Goal: Check status: Check status

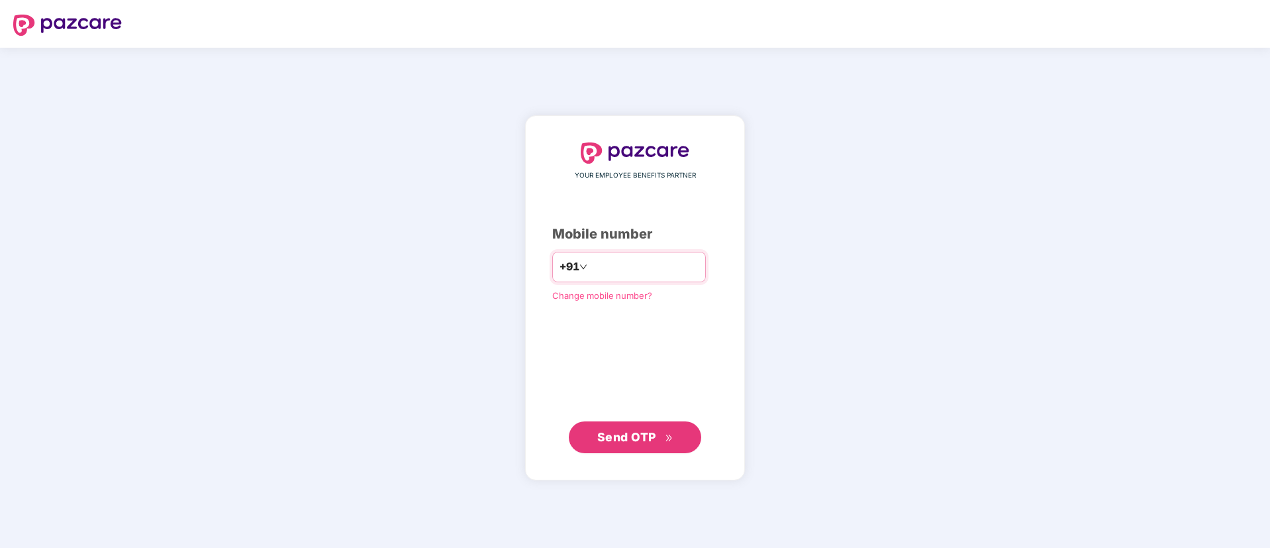
click at [655, 268] on input "number" at bounding box center [644, 266] width 109 height 21
type input "**********"
click at [625, 444] on span "Send OTP" at bounding box center [635, 437] width 76 height 19
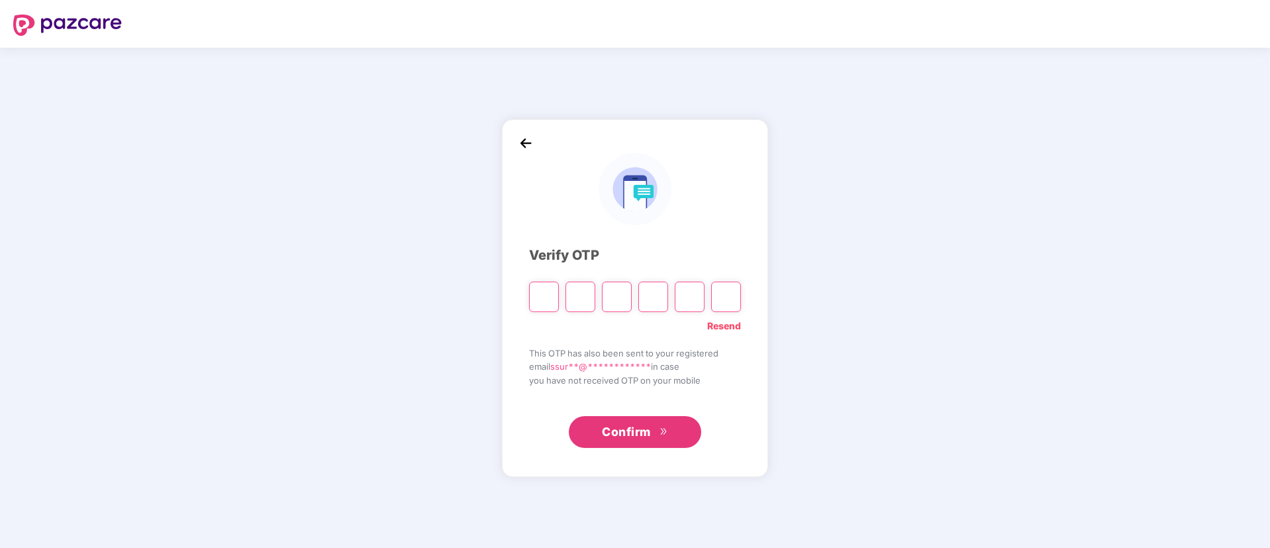
type input "*"
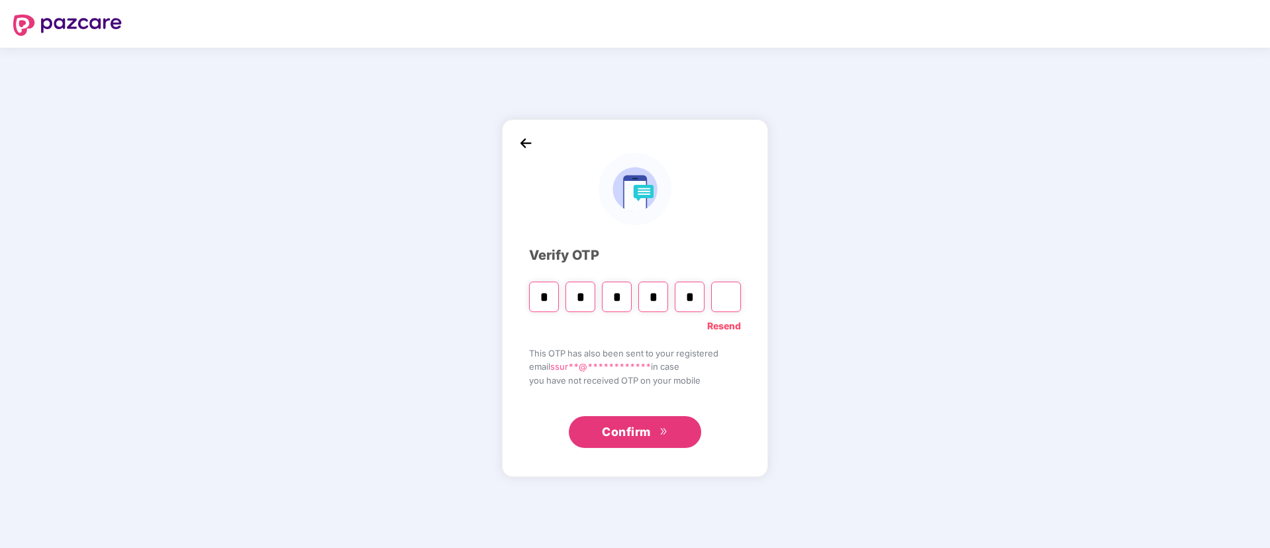
type input "*"
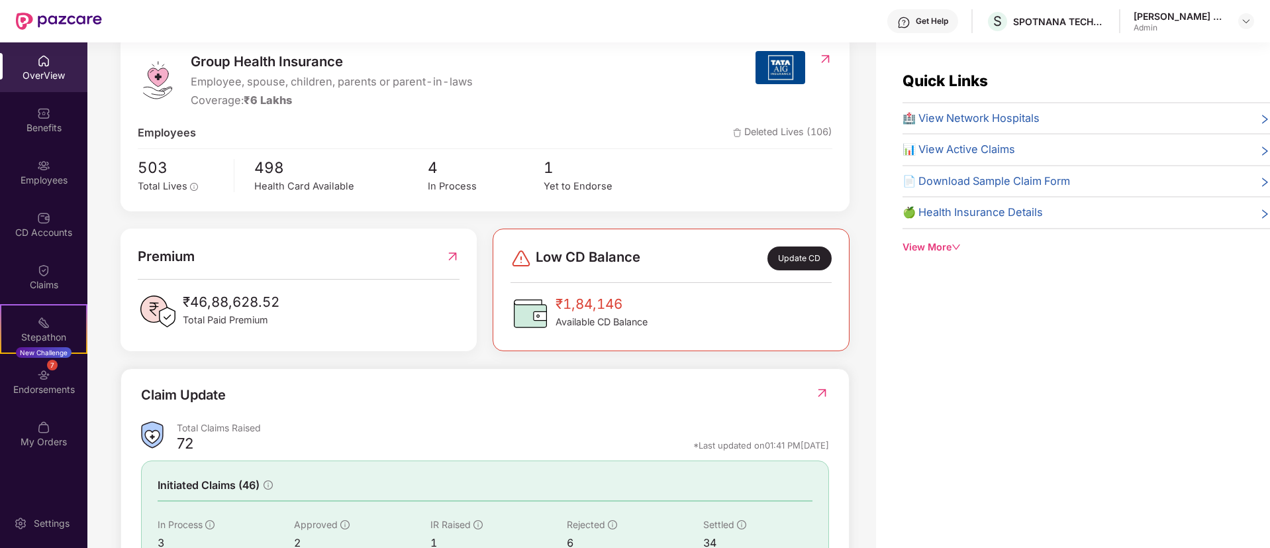
scroll to position [88, 0]
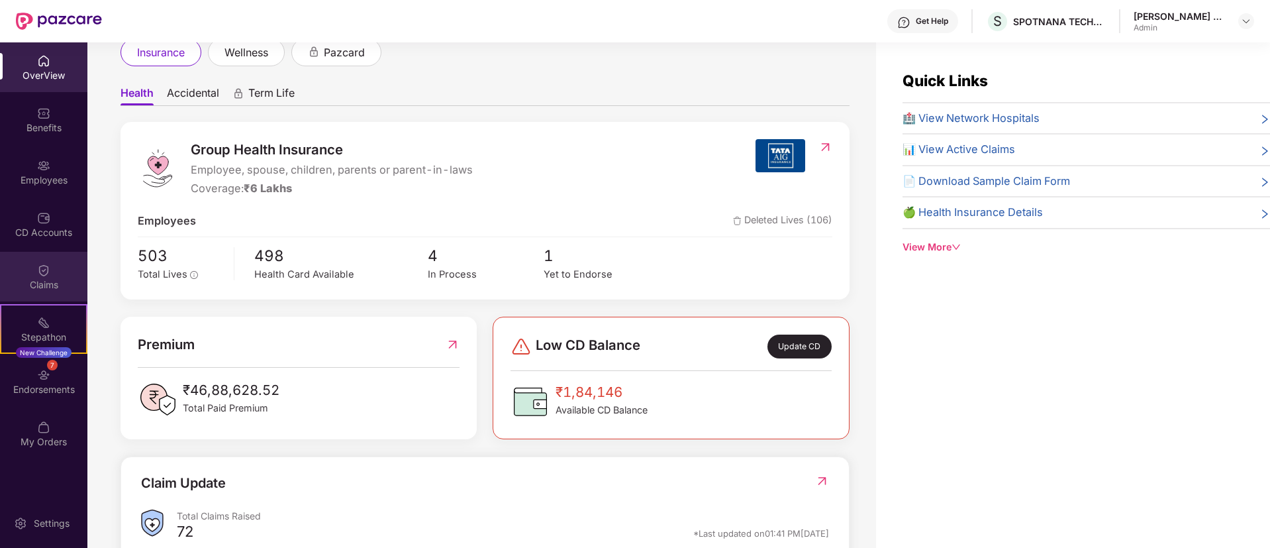
click at [37, 272] on img at bounding box center [43, 270] width 13 height 13
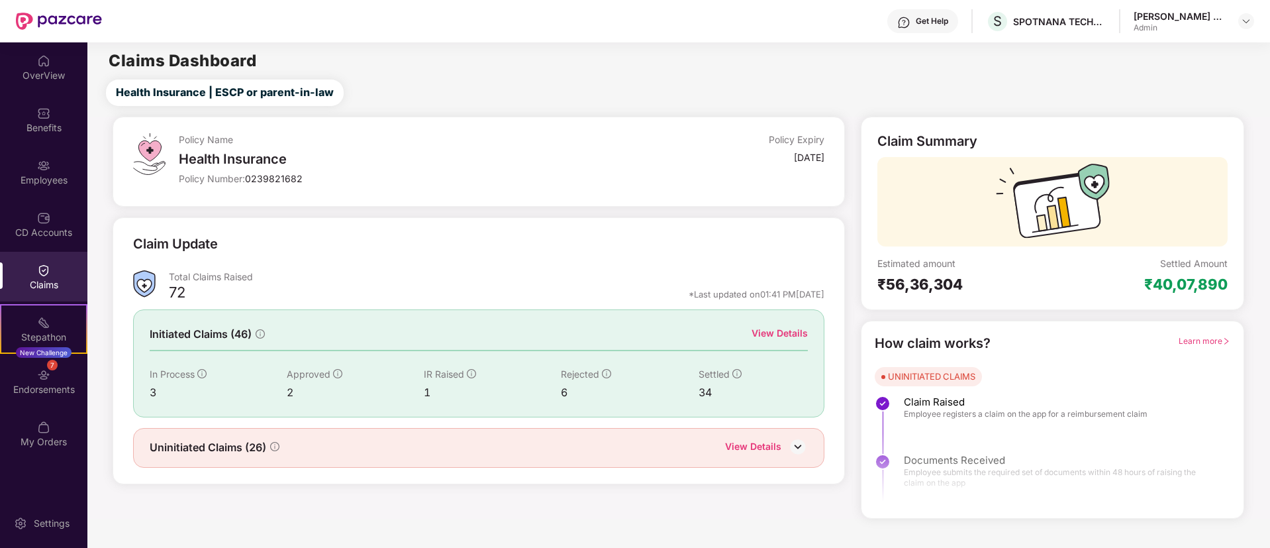
click at [785, 329] on div "View Details" at bounding box center [780, 333] width 56 height 15
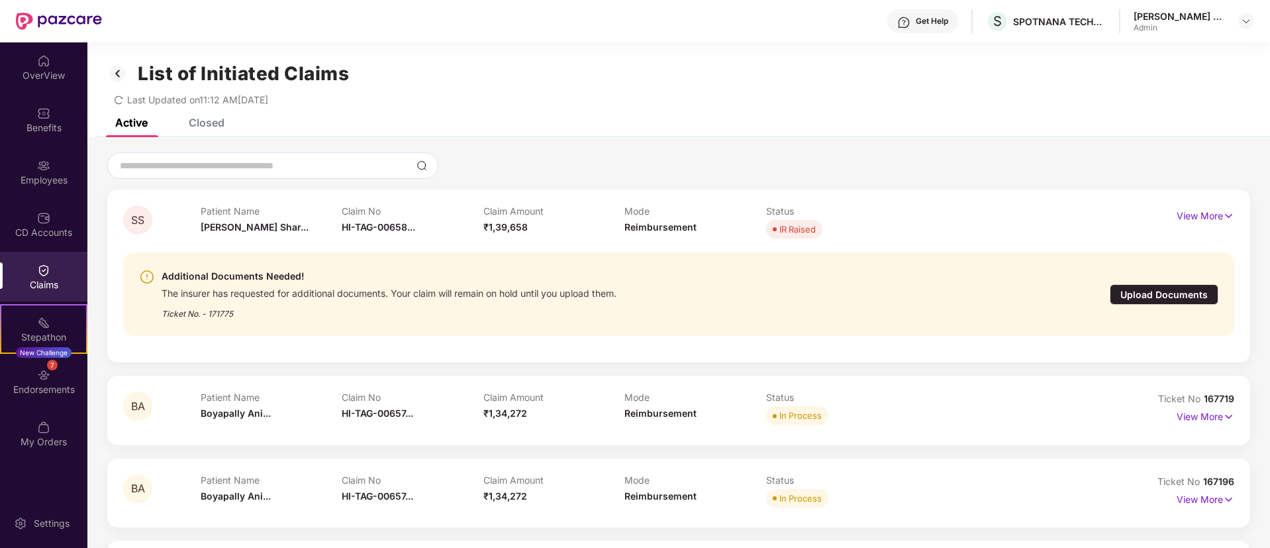
scroll to position [75, 0]
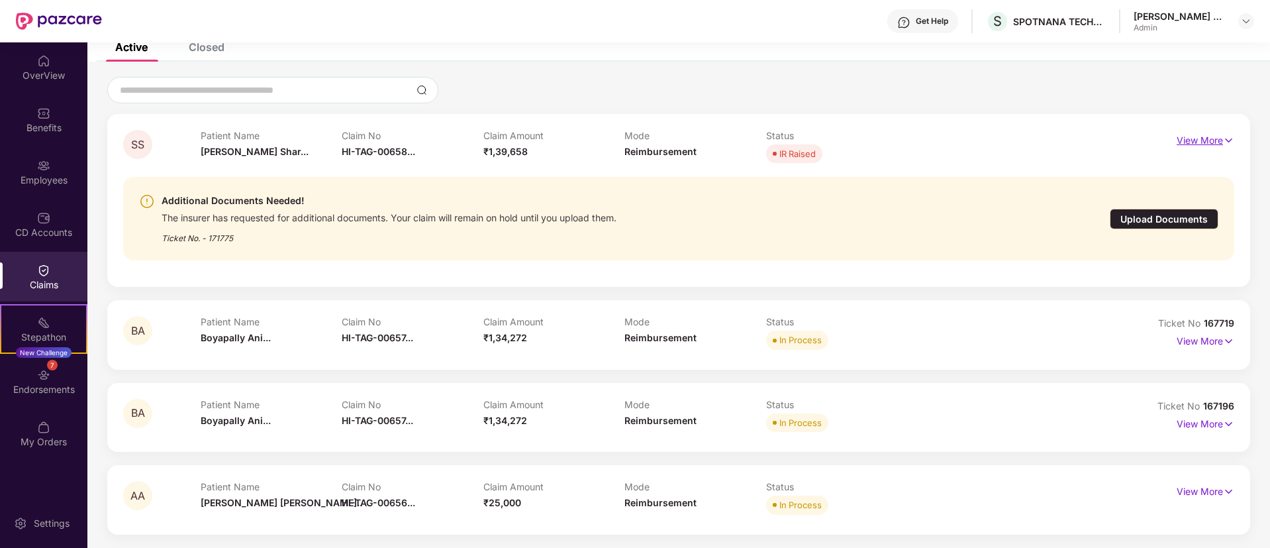
click at [1179, 140] on p "View More" at bounding box center [1206, 139] width 58 height 18
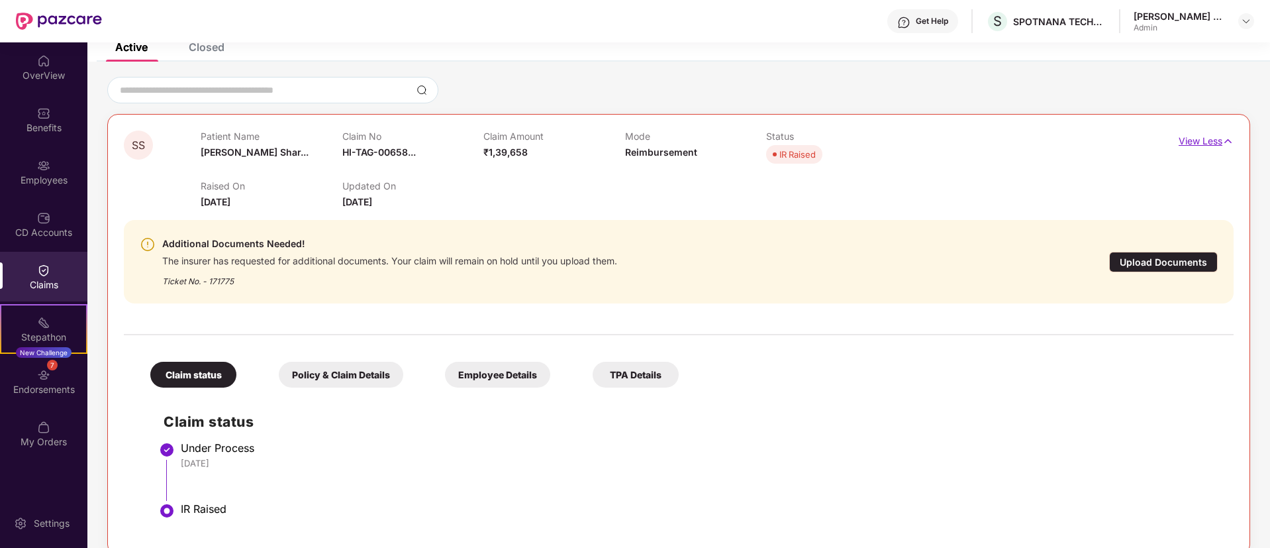
click at [1199, 141] on p "View Less" at bounding box center [1206, 139] width 55 height 18
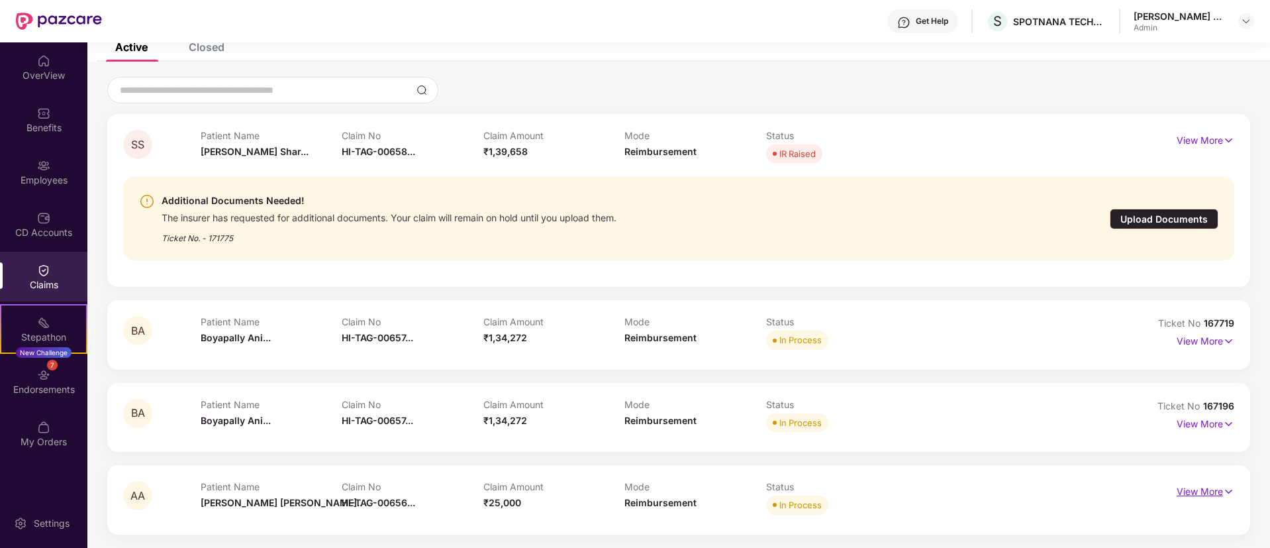
click at [1209, 493] on p "View More" at bounding box center [1206, 490] width 58 height 18
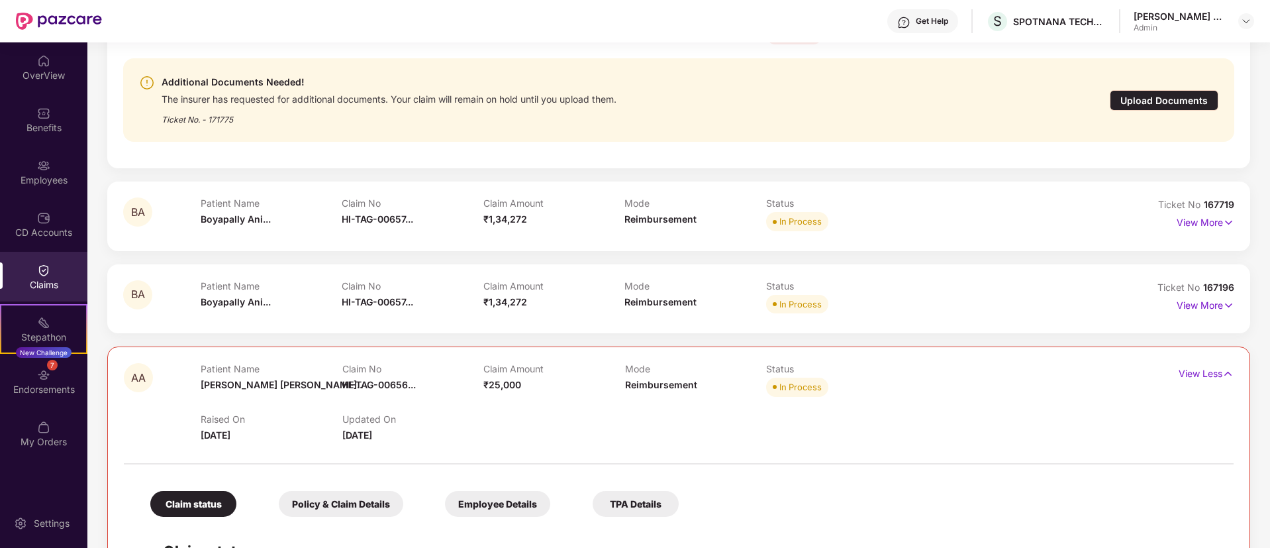
scroll to position [393, 0]
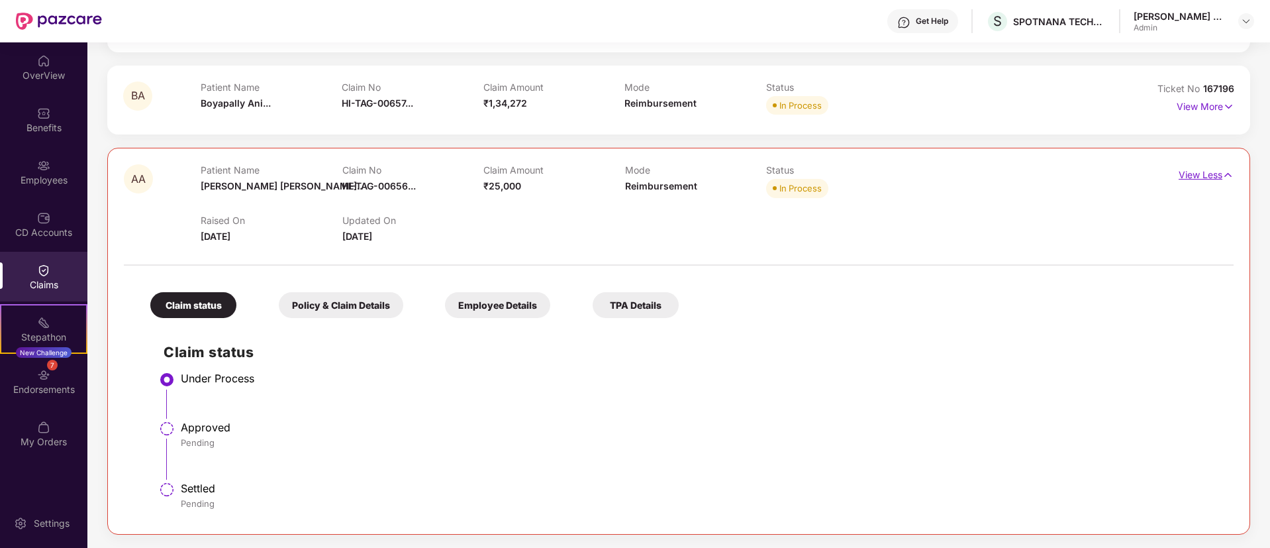
click at [1185, 172] on p "View Less" at bounding box center [1206, 173] width 55 height 18
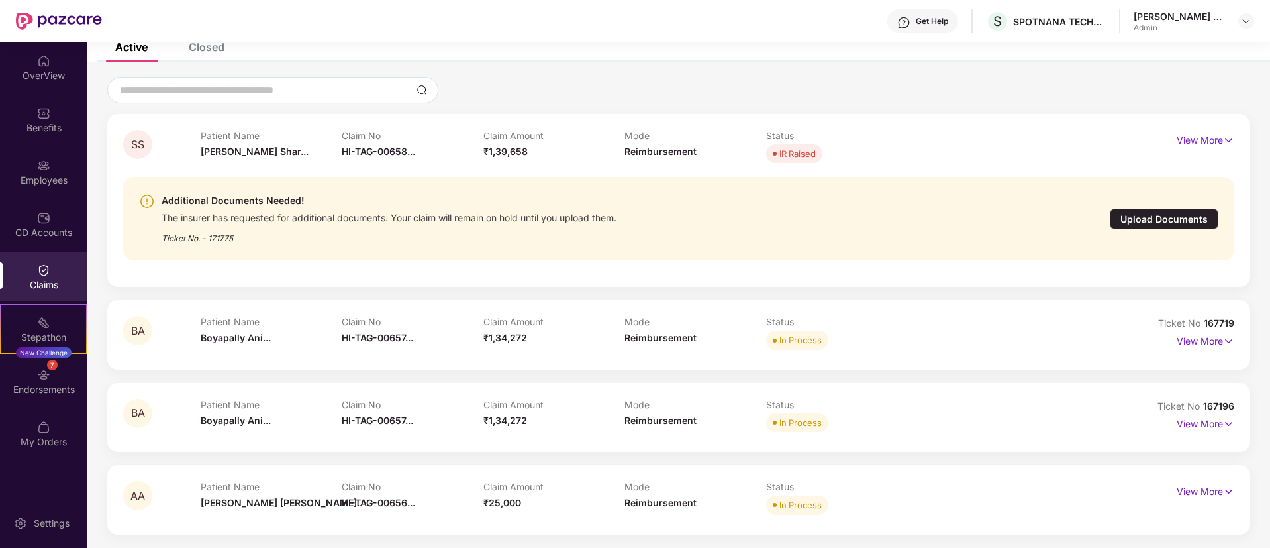
scroll to position [75, 0]
click at [1219, 140] on p "View More" at bounding box center [1206, 139] width 58 height 18
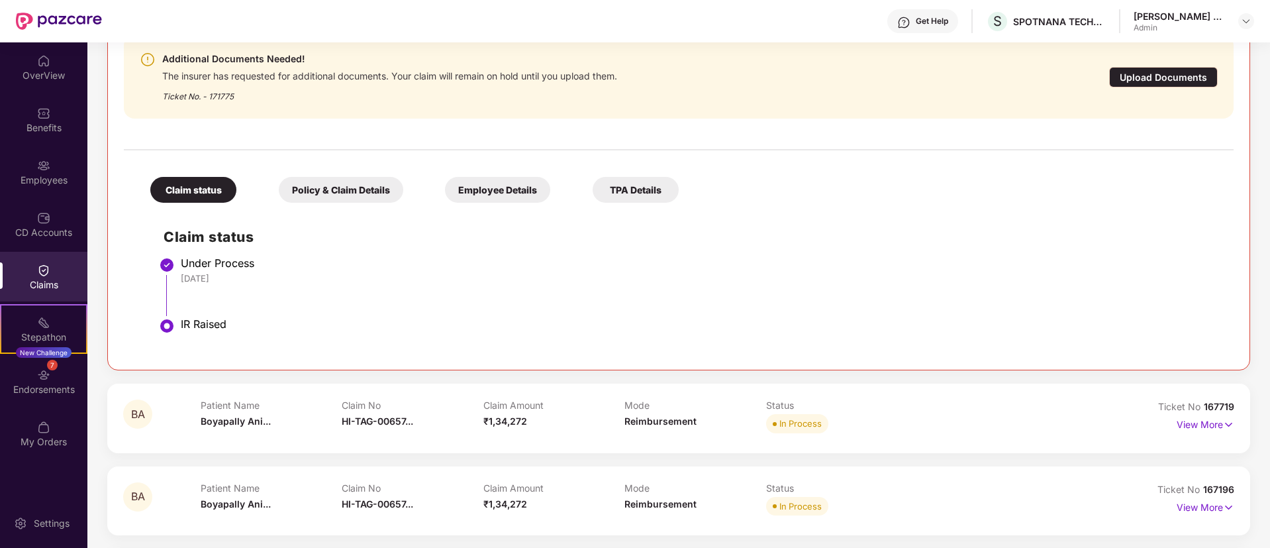
scroll to position [344, 0]
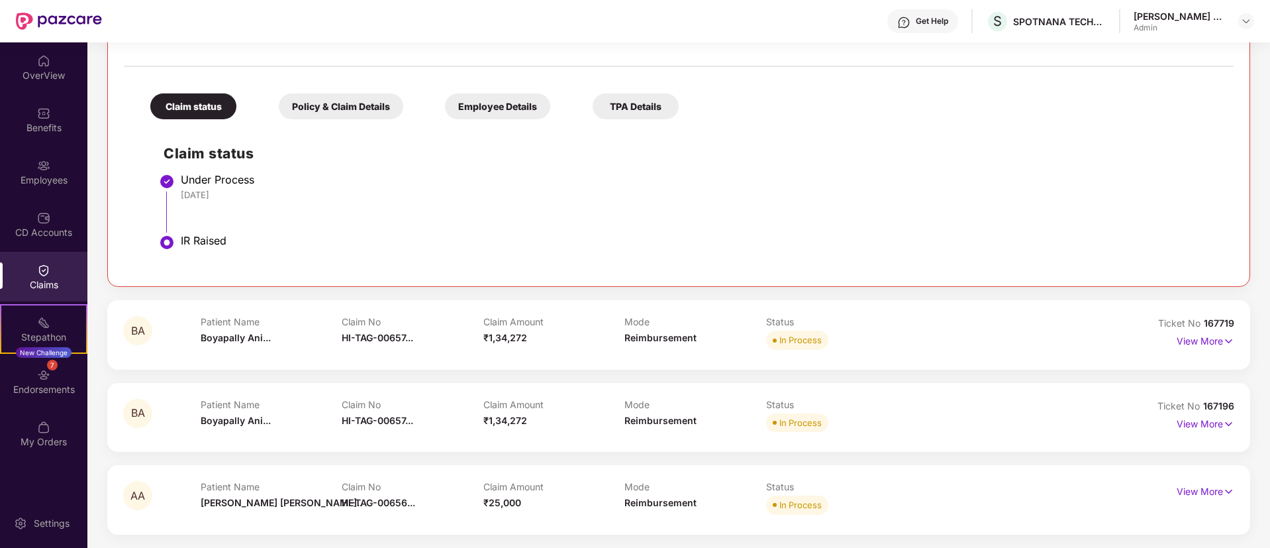
click at [677, 221] on li "Under Process 06 Sep 2025" at bounding box center [692, 207] width 1057 height 61
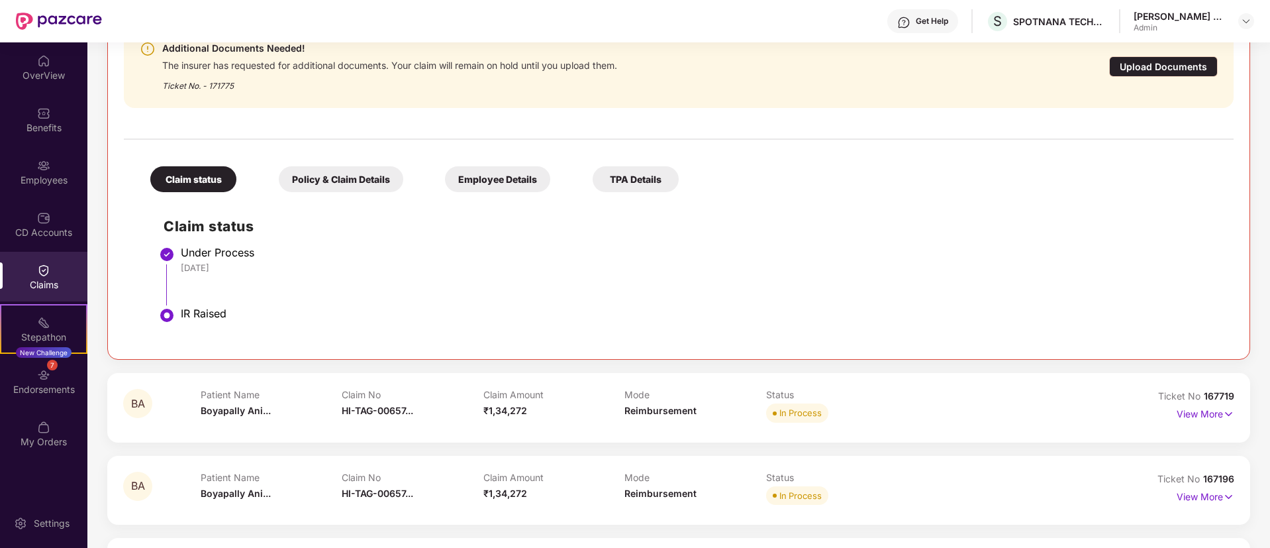
scroll to position [244, 0]
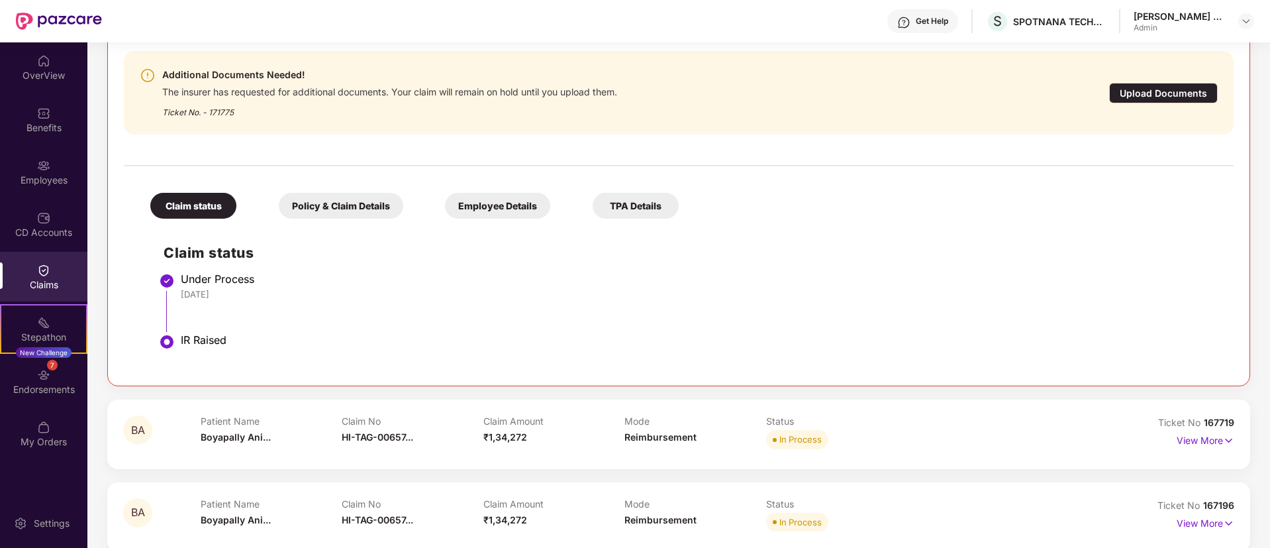
click at [346, 200] on div "Policy & Claim Details" at bounding box center [341, 206] width 124 height 26
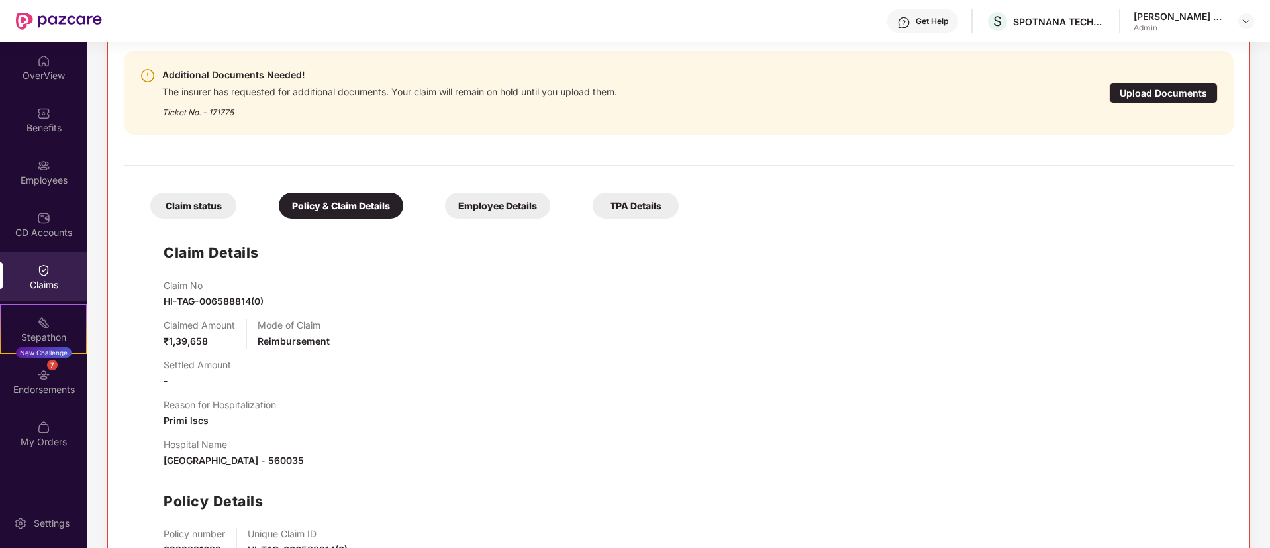
click at [199, 202] on div "Claim status" at bounding box center [193, 206] width 86 height 26
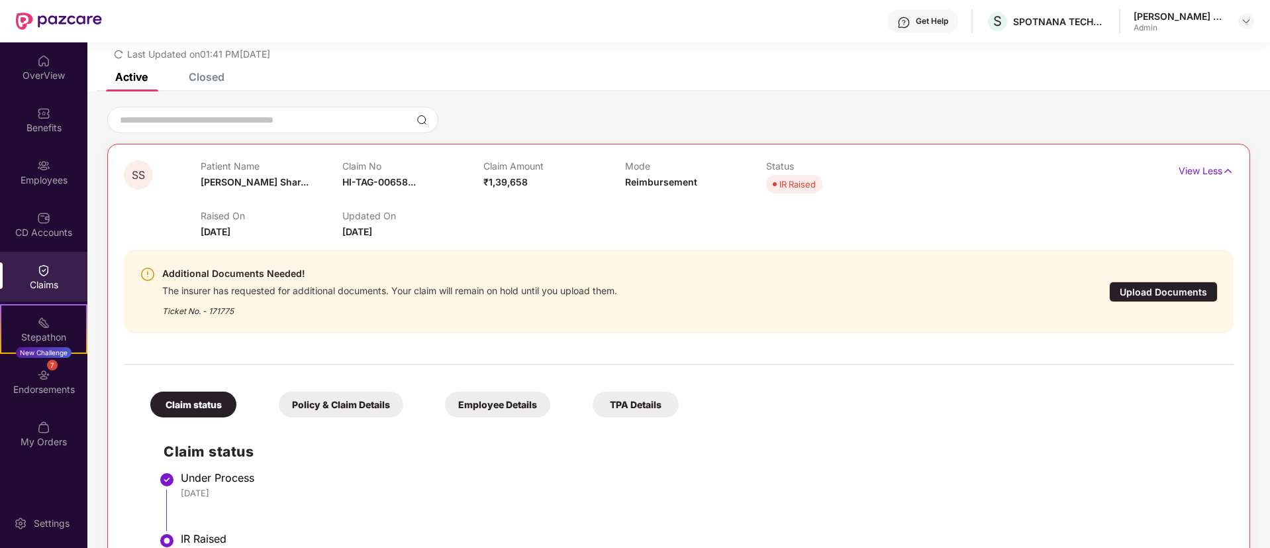
scroll to position [0, 0]
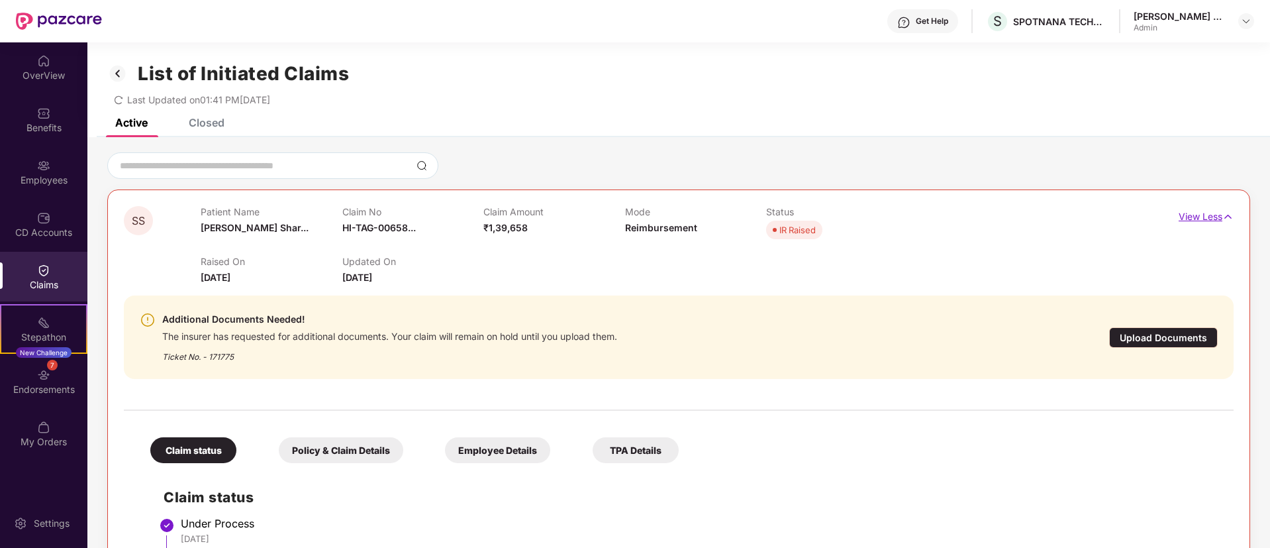
click at [1199, 218] on p "View Less" at bounding box center [1206, 215] width 55 height 18
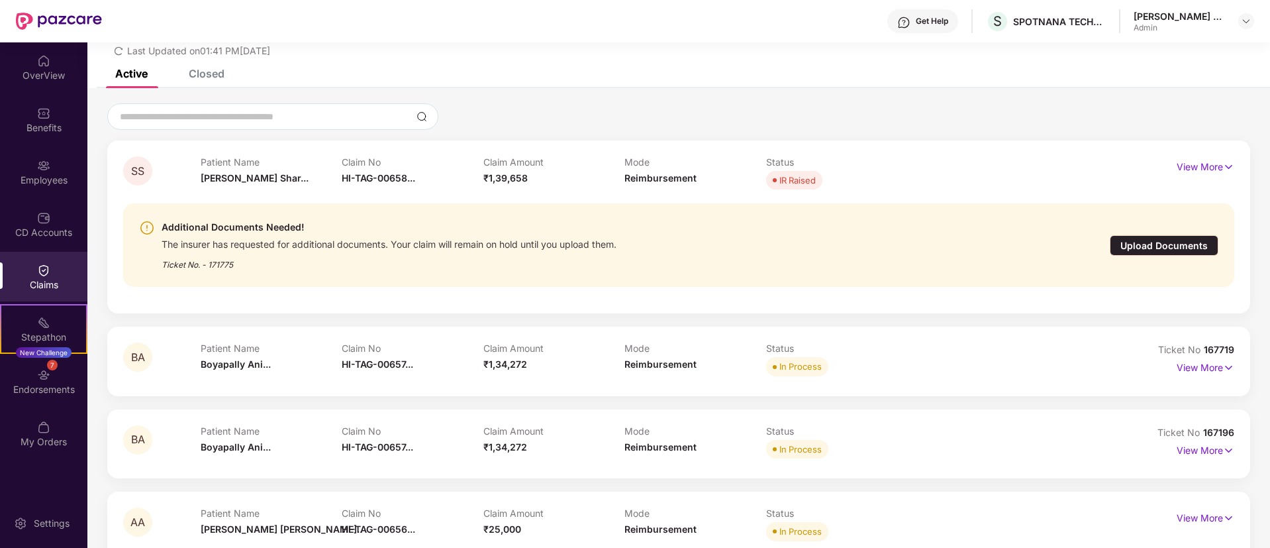
scroll to position [75, 0]
